Goal: Use online tool/utility

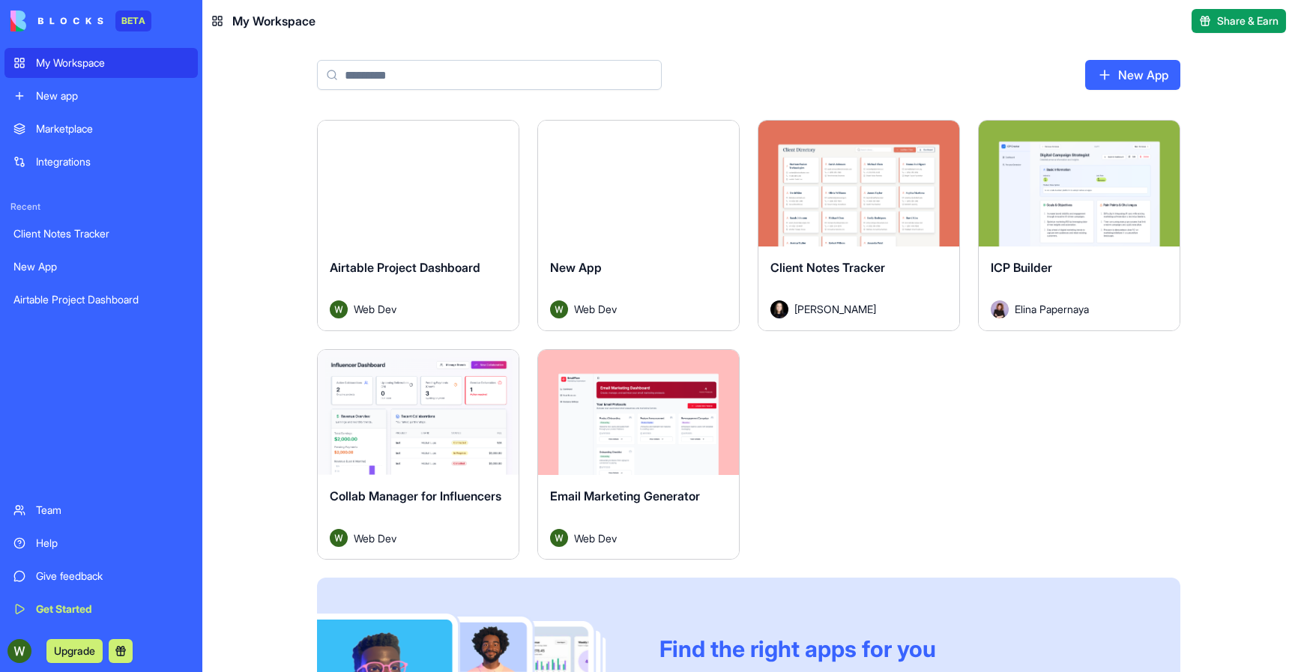
click at [73, 122] on div "Marketplace" at bounding box center [112, 128] width 153 height 15
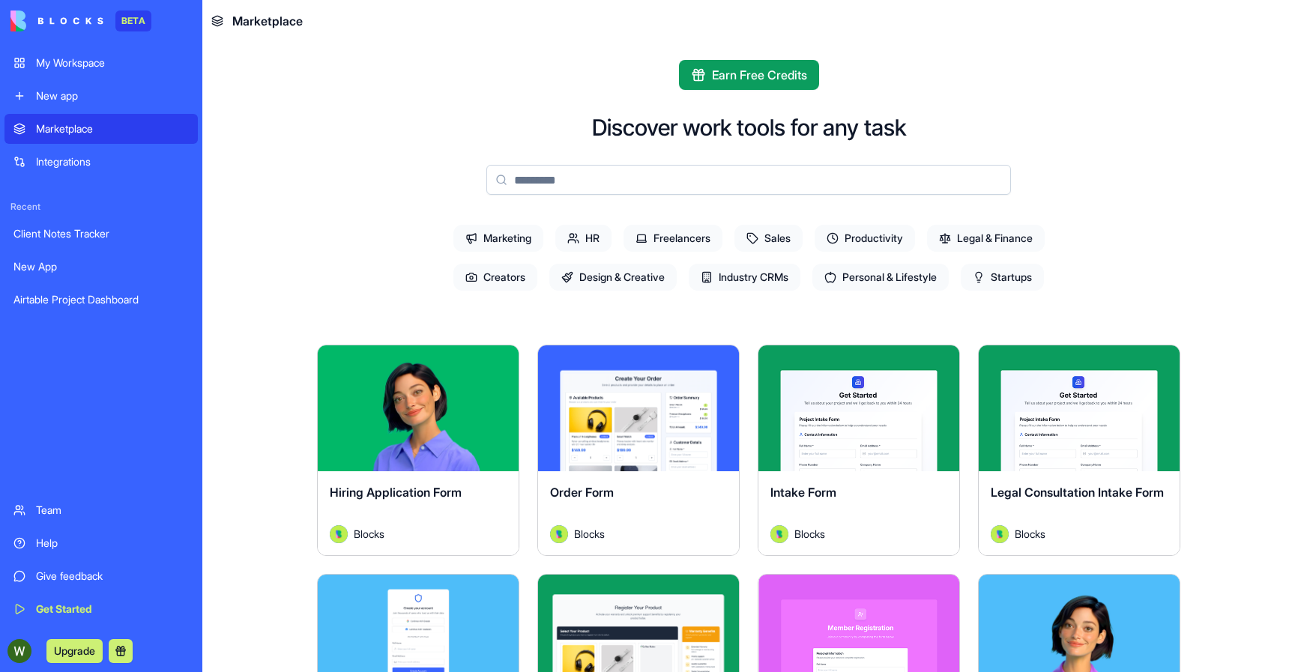
click at [654, 271] on span "Design & Creative" at bounding box center [613, 277] width 127 height 27
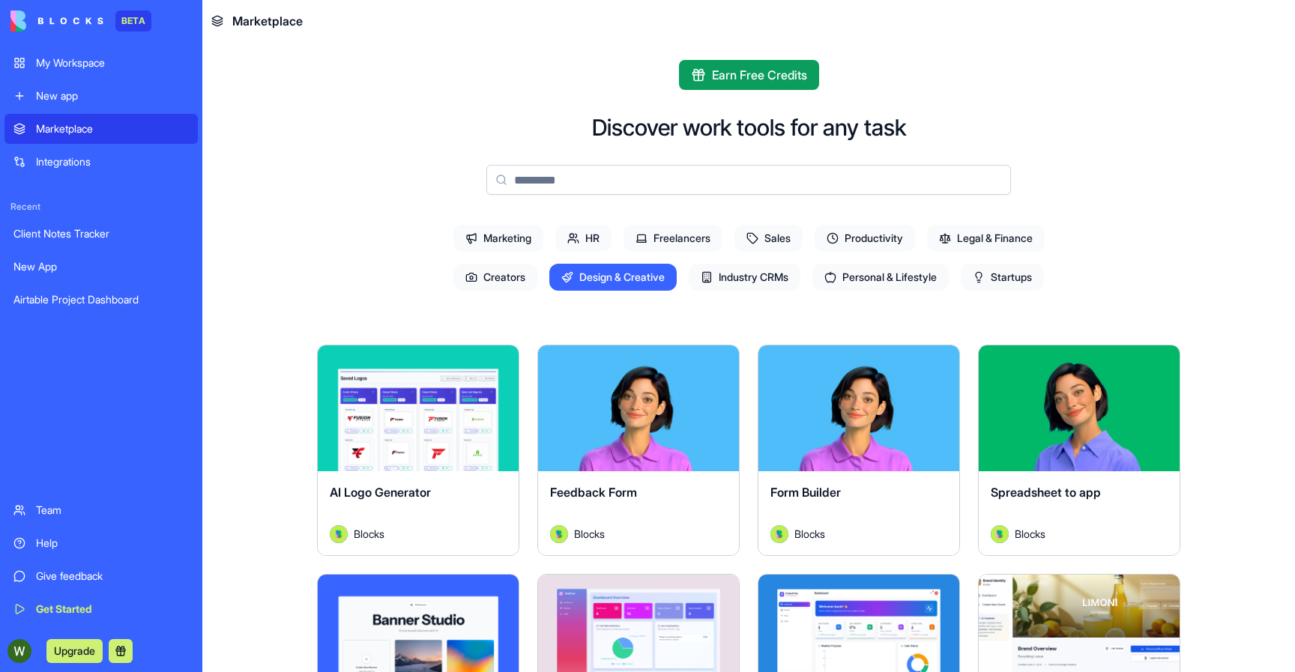
click at [900, 289] on span "Personal & Lifestyle" at bounding box center [881, 277] width 136 height 27
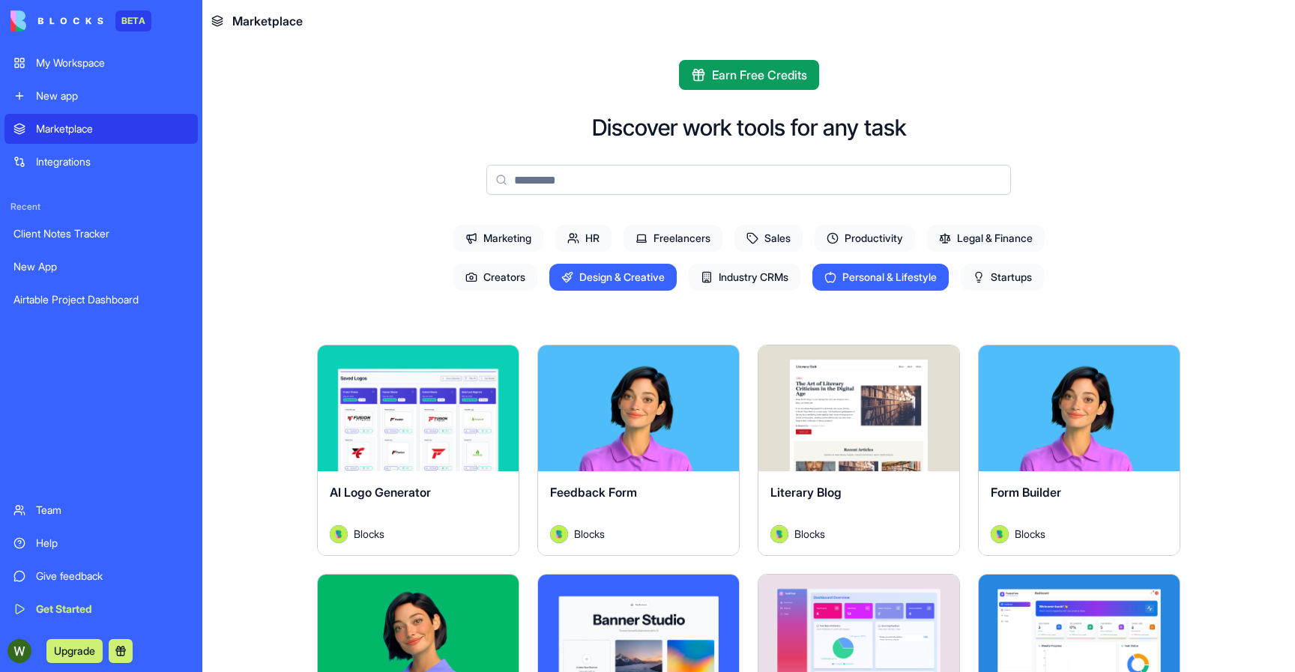
click at [636, 268] on span "Design & Creative" at bounding box center [613, 277] width 127 height 27
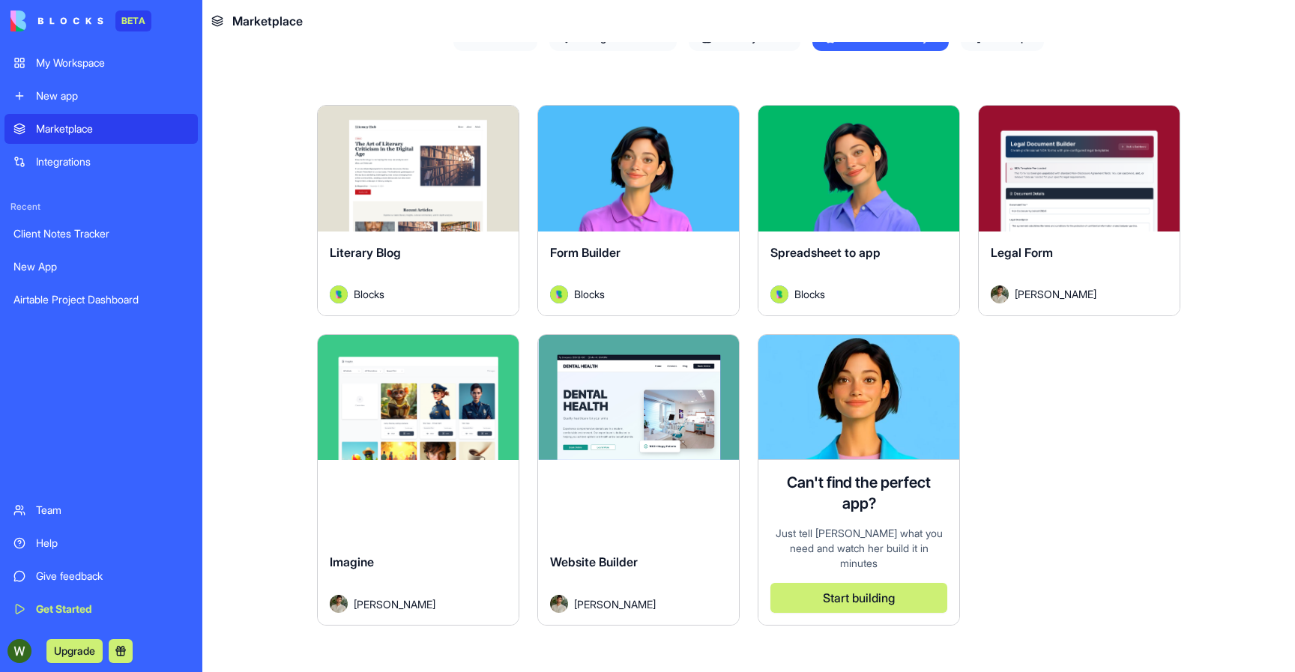
scroll to position [177, 0]
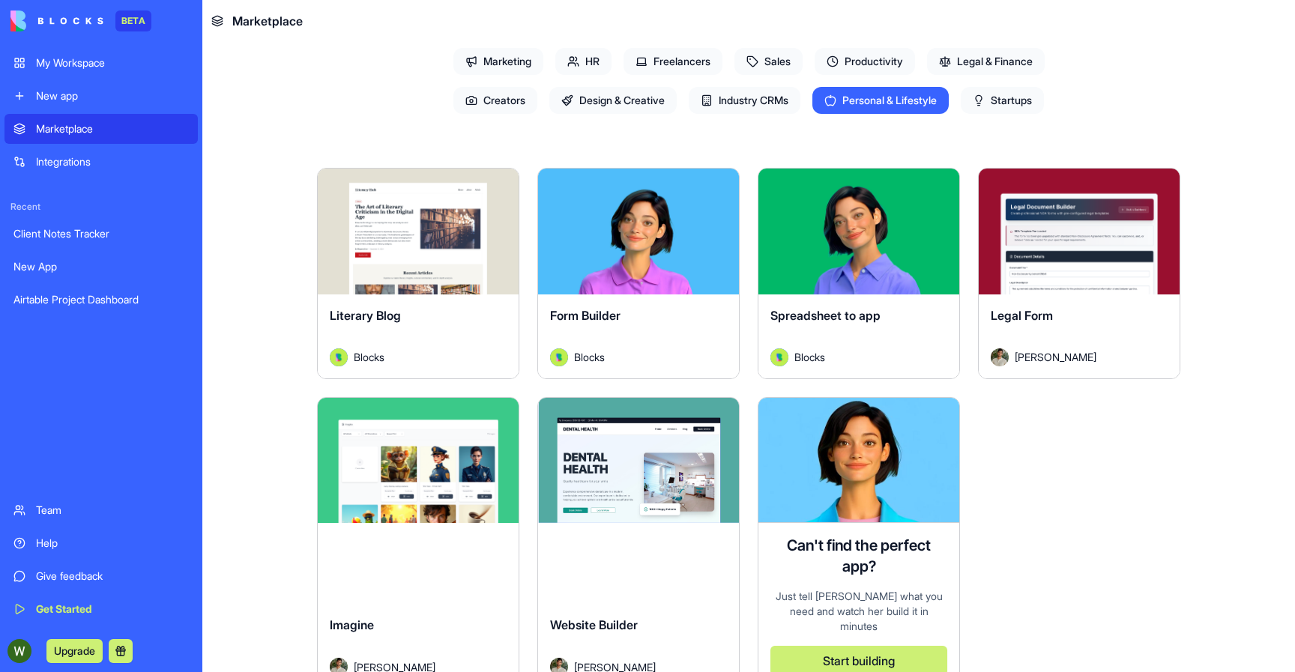
click at [645, 224] on button "Explore" at bounding box center [639, 232] width 112 height 30
click at [855, 238] on button "Explore" at bounding box center [859, 232] width 112 height 30
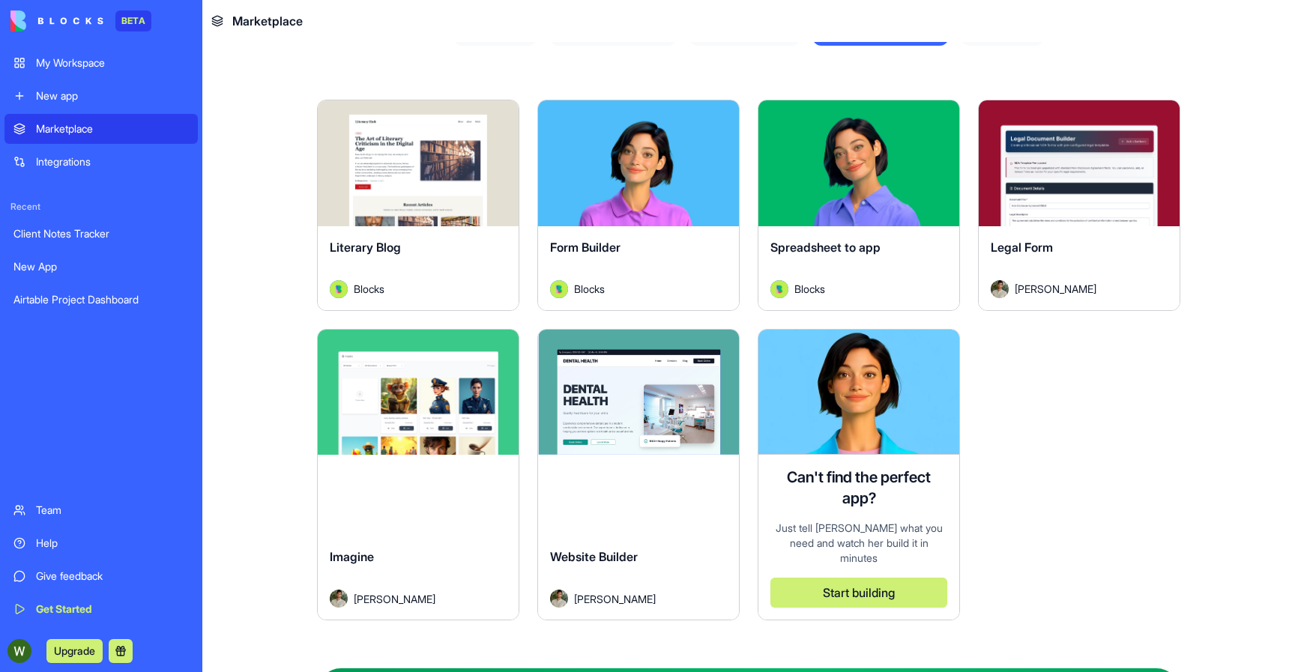
scroll to position [277, 0]
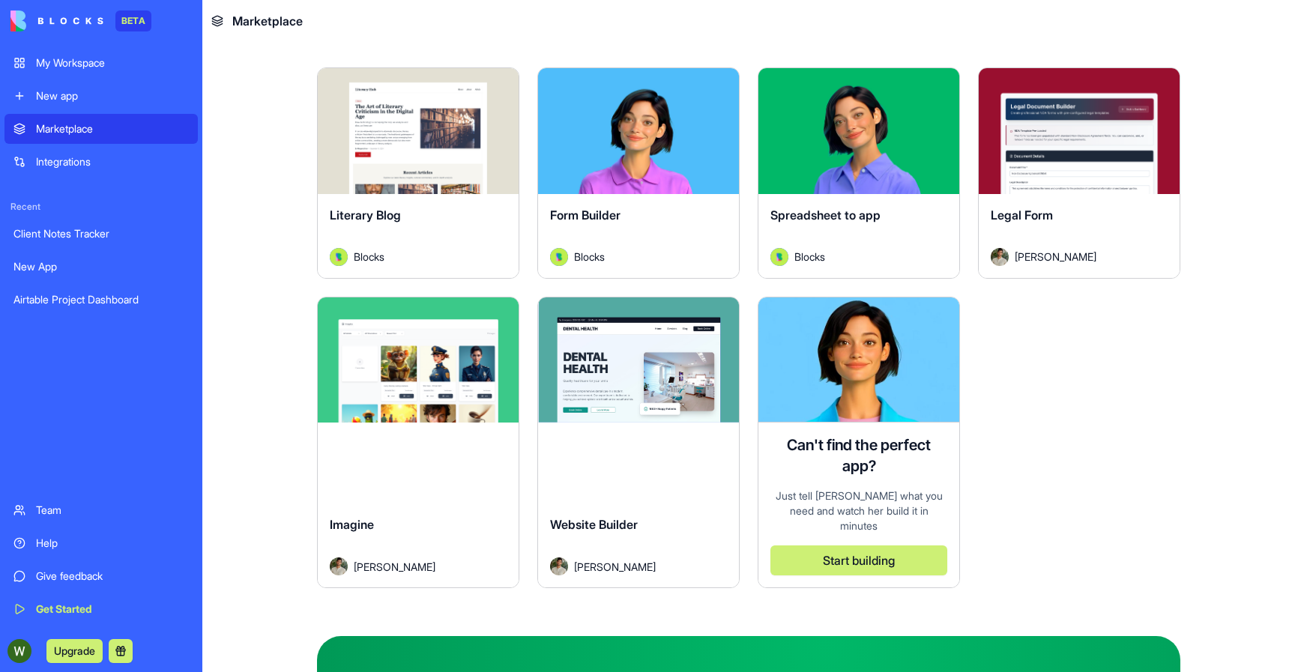
click at [650, 370] on button "Explore" at bounding box center [639, 360] width 112 height 30
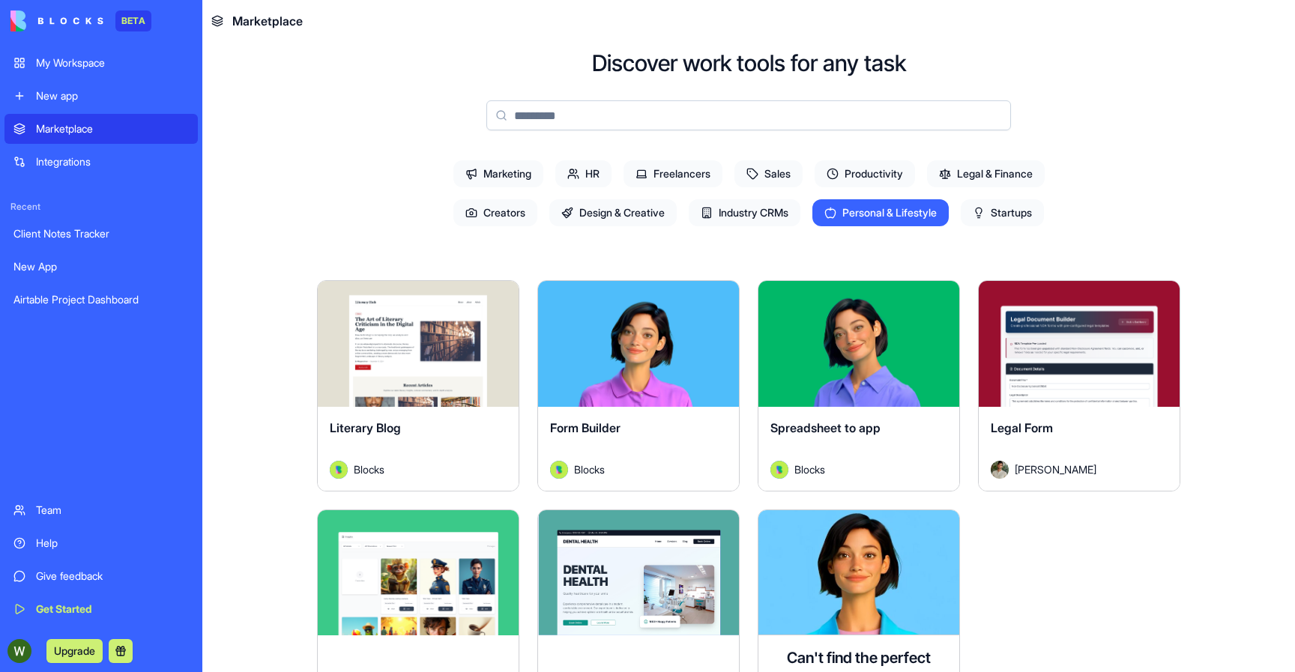
scroll to position [0, 0]
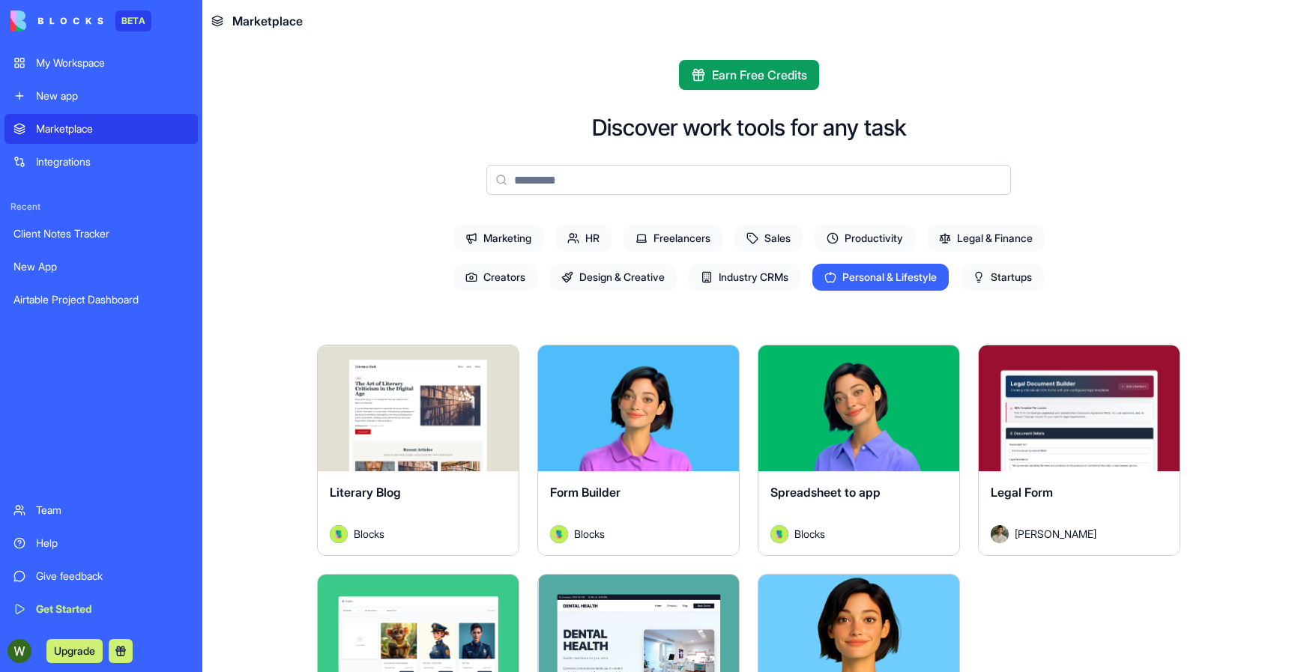
click at [865, 240] on span "Productivity" at bounding box center [865, 238] width 100 height 27
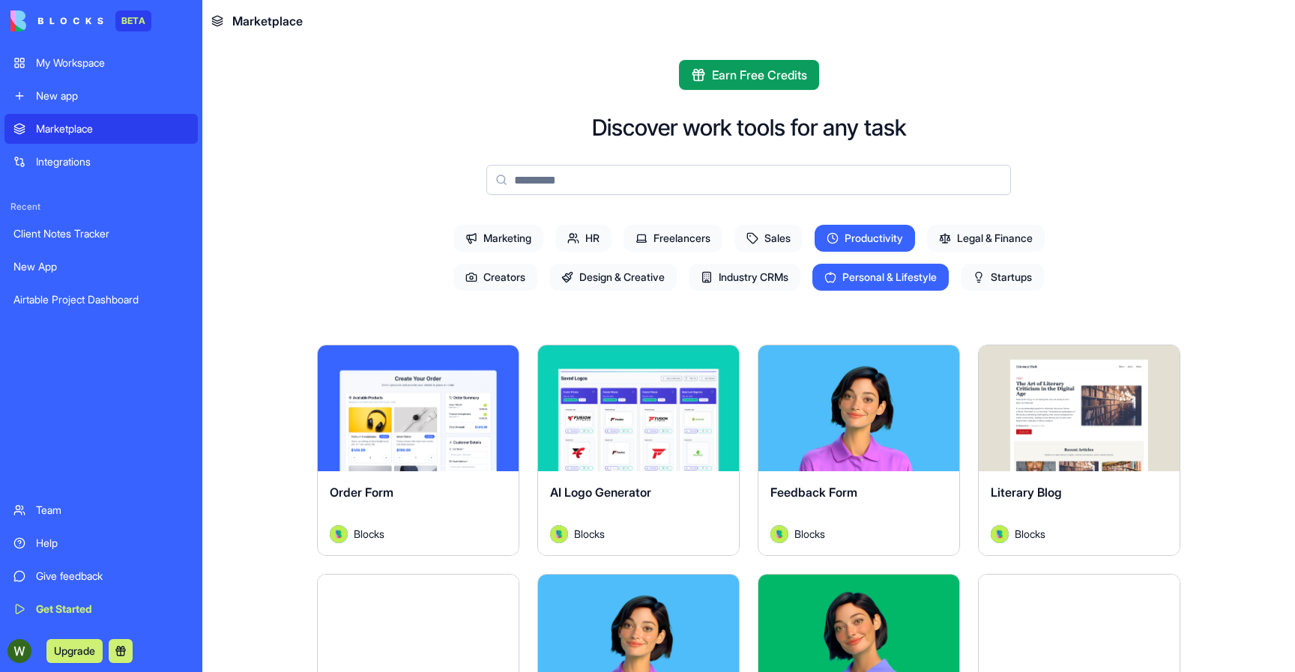
click at [865, 266] on span "Personal & Lifestyle" at bounding box center [881, 277] width 136 height 27
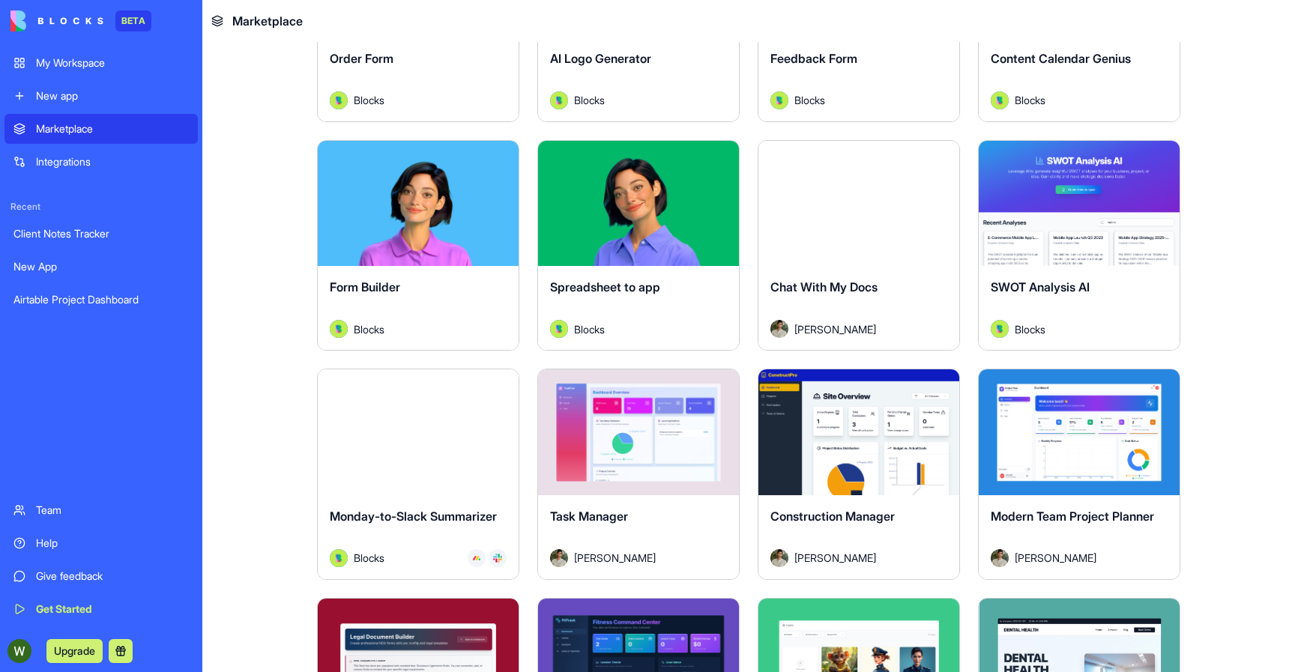
scroll to position [442, 0]
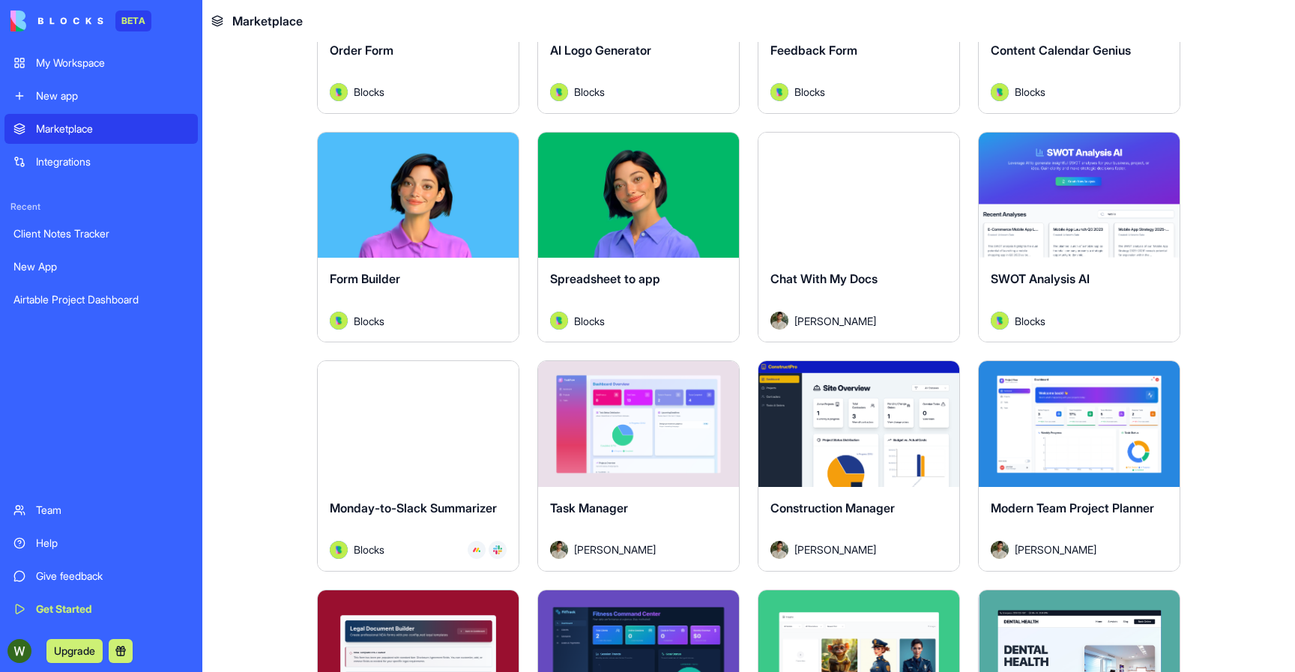
click at [861, 280] on span "Chat With My Docs" at bounding box center [824, 278] width 107 height 15
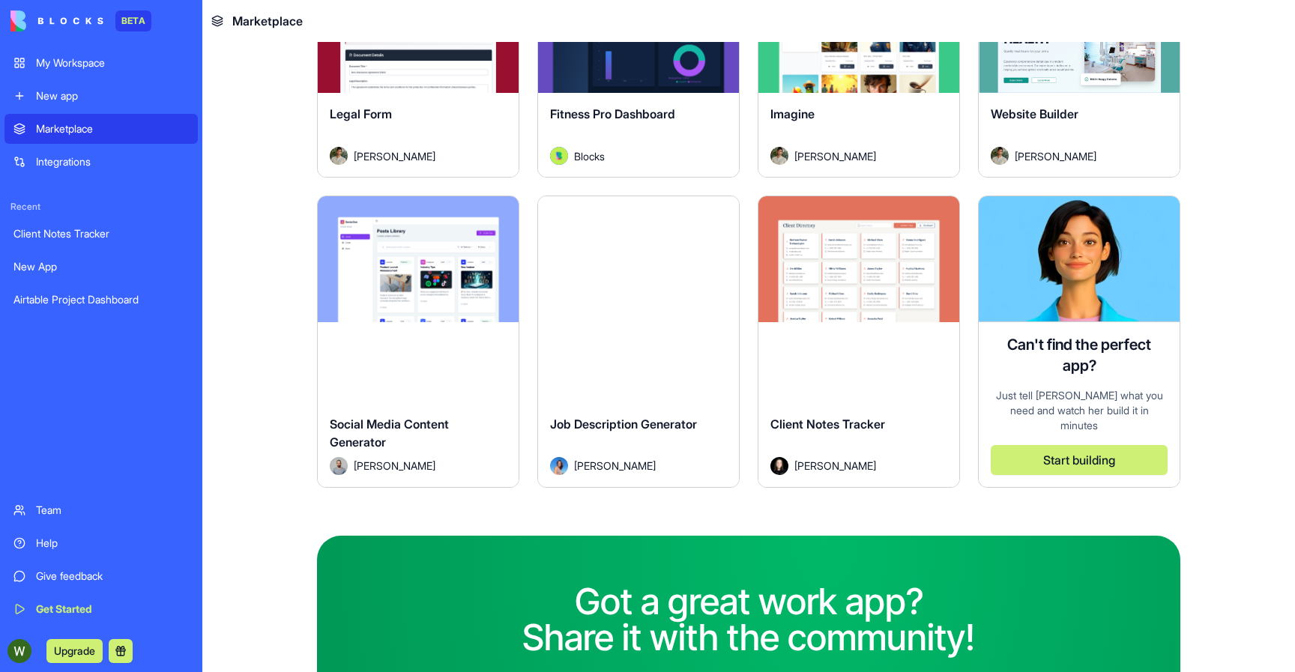
scroll to position [1090, 0]
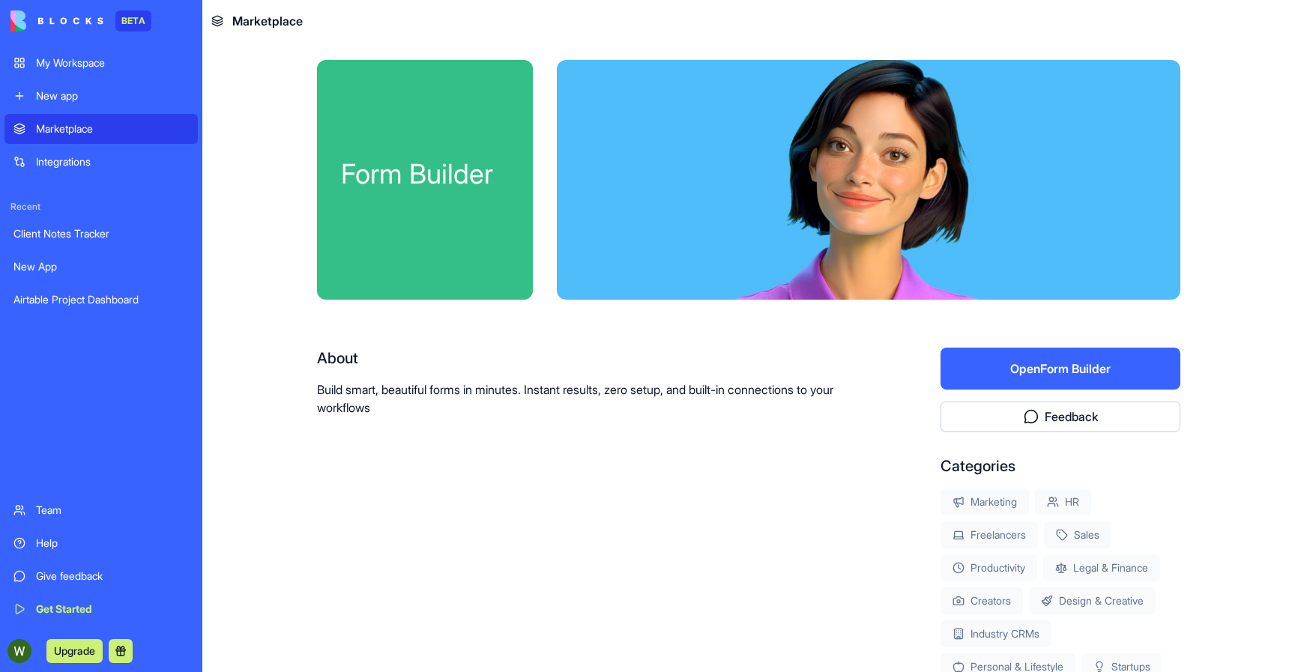
click at [815, 419] on div "About Build smart, beautiful forms in minutes. Instant results, zero setup, and…" at bounding box center [581, 514] width 528 height 333
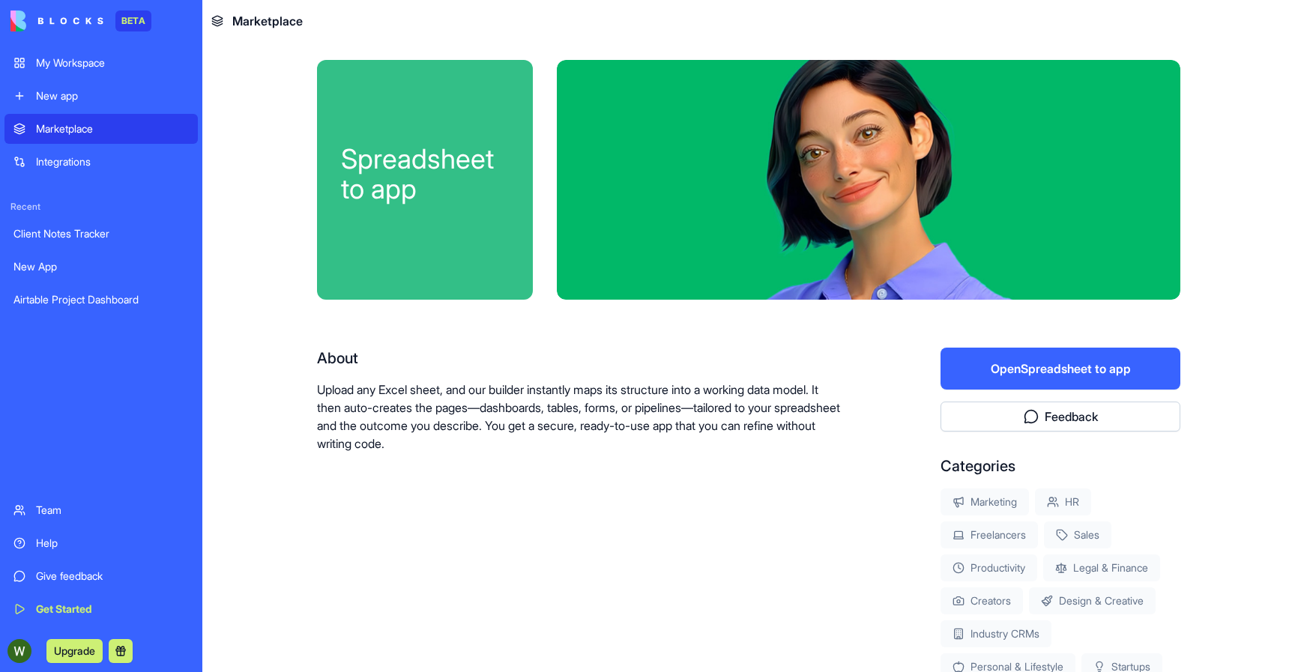
click at [1011, 364] on button "Open Spreadsheet to app" at bounding box center [1061, 369] width 240 height 42
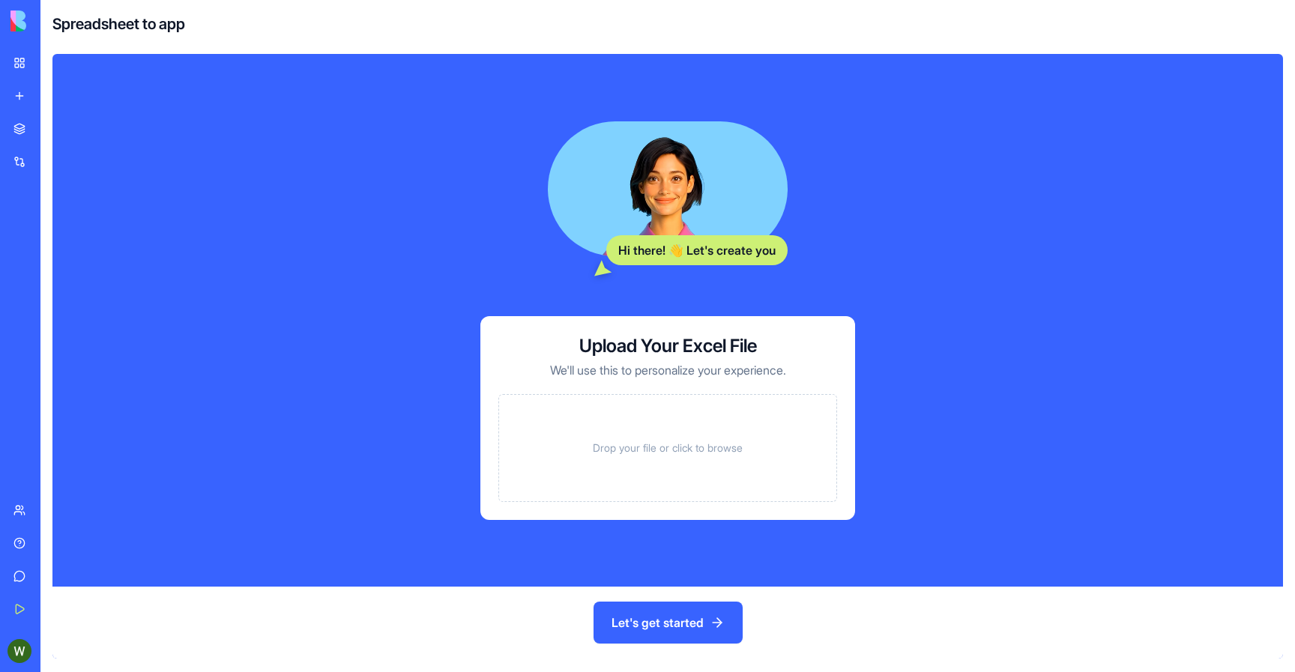
click at [795, 449] on div "Drop your file or click to browse" at bounding box center [668, 448] width 339 height 108
click at [143, 21] on h4 "Spreadsheet to app" at bounding box center [118, 23] width 133 height 21
click at [721, 447] on span "Drop your file or click to browse" at bounding box center [668, 448] width 150 height 15
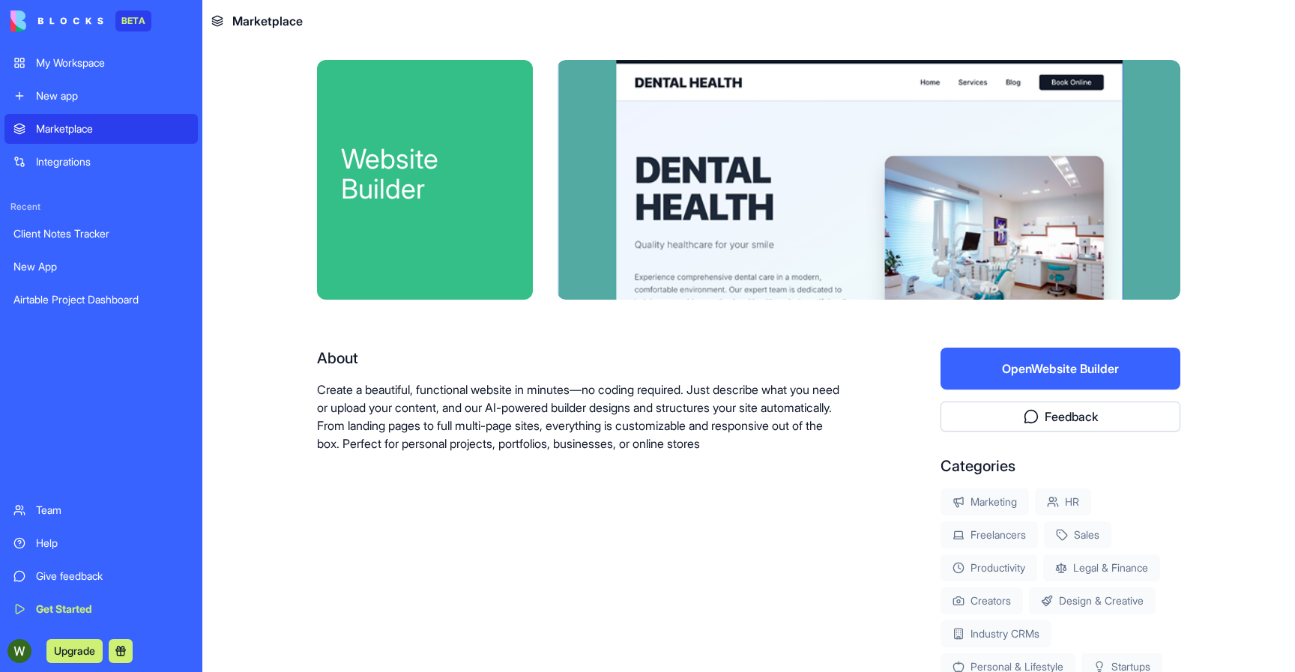
click at [985, 379] on button "Open Website Builder" at bounding box center [1061, 369] width 240 height 42
click at [689, 444] on p "Create a beautiful, functional website in minutes—no coding required. Just desc…" at bounding box center [581, 417] width 528 height 72
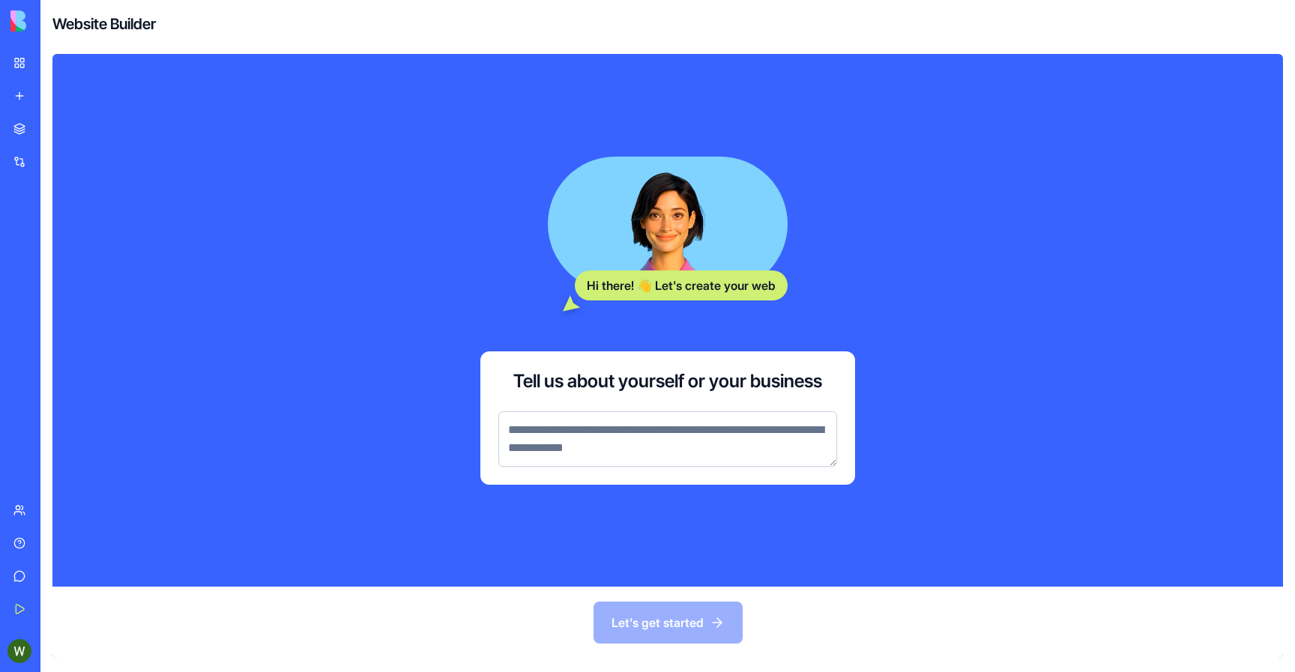
click at [675, 447] on textarea at bounding box center [668, 439] width 339 height 55
